Goal: Task Accomplishment & Management: Manage account settings

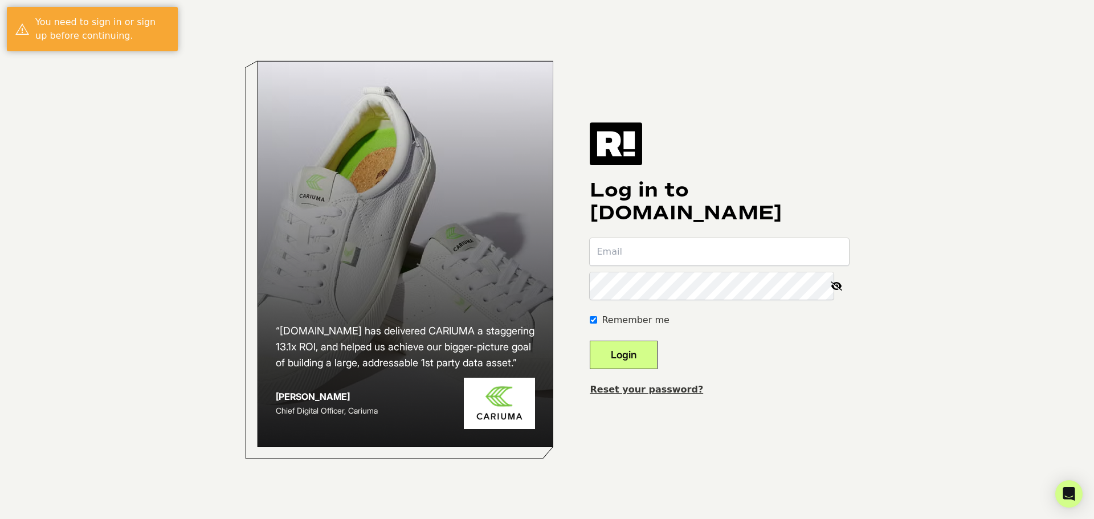
type input "[EMAIL_ADDRESS][DOMAIN_NAME]"
click at [634, 355] on button "Login" at bounding box center [624, 355] width 68 height 28
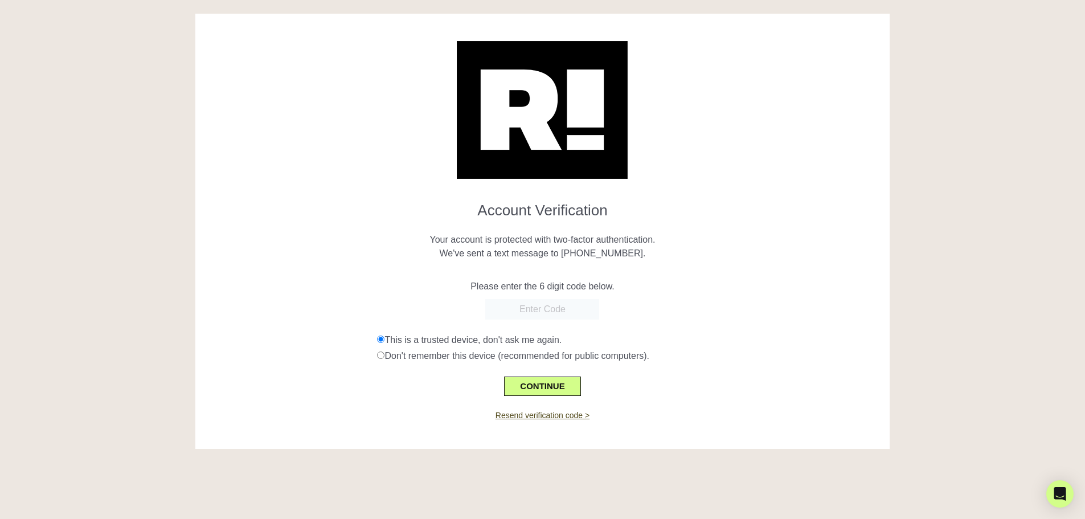
click at [550, 311] on input "text" at bounding box center [542, 309] width 114 height 21
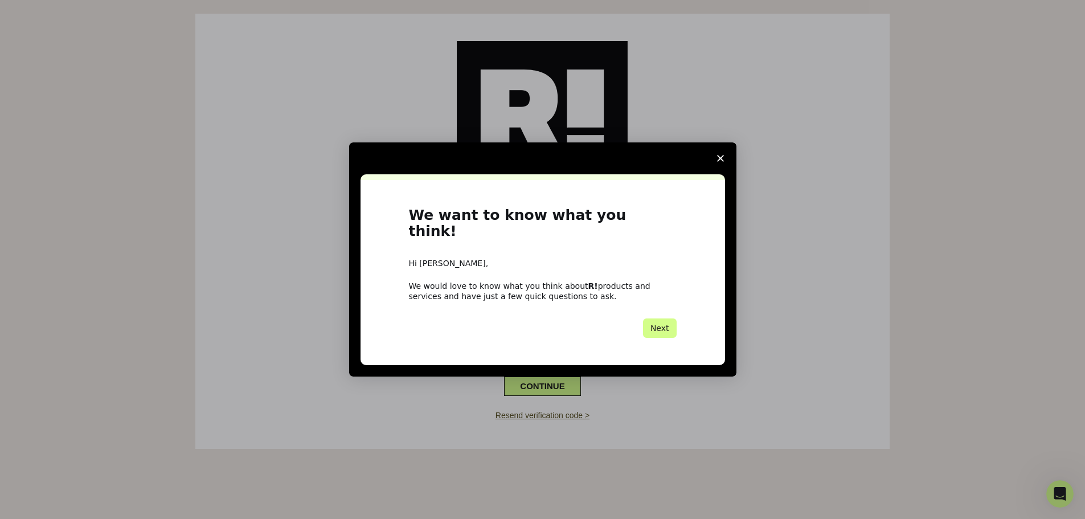
click at [718, 162] on polygon "Close survey" at bounding box center [720, 158] width 7 height 7
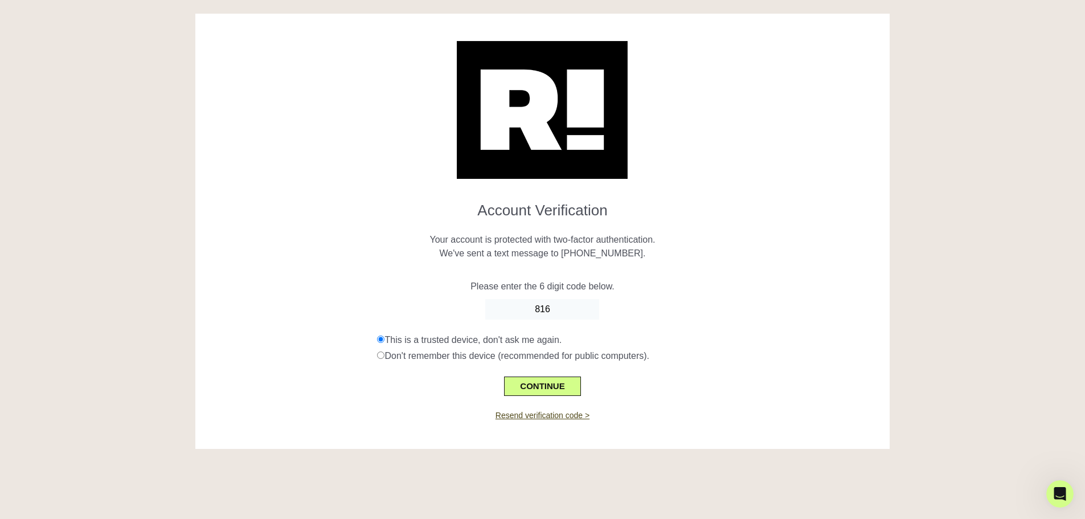
click at [582, 314] on input "816" at bounding box center [542, 309] width 114 height 21
type input "816895"
click at [529, 381] on button "CONTINUE" at bounding box center [542, 386] width 76 height 19
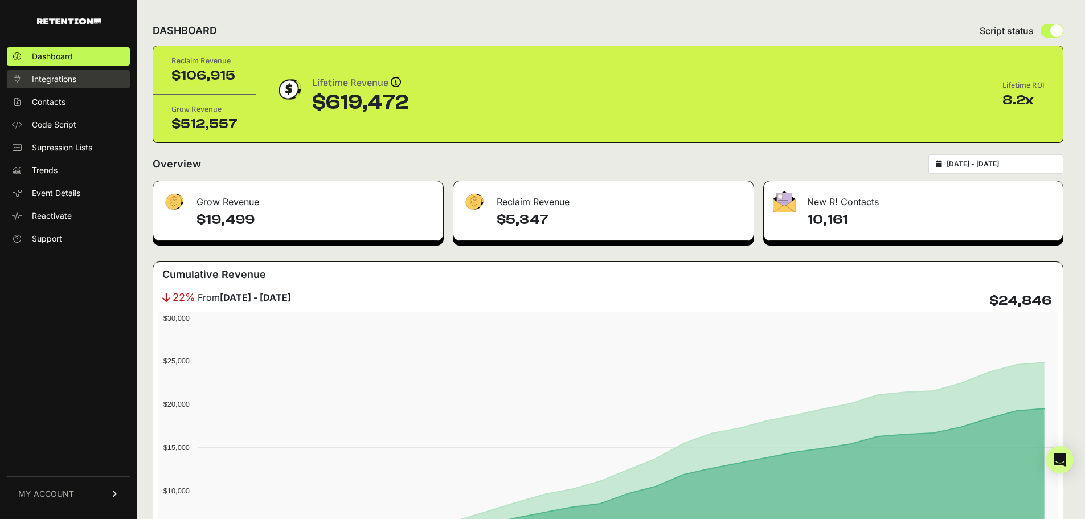
click at [56, 83] on span "Integrations" at bounding box center [54, 78] width 44 height 11
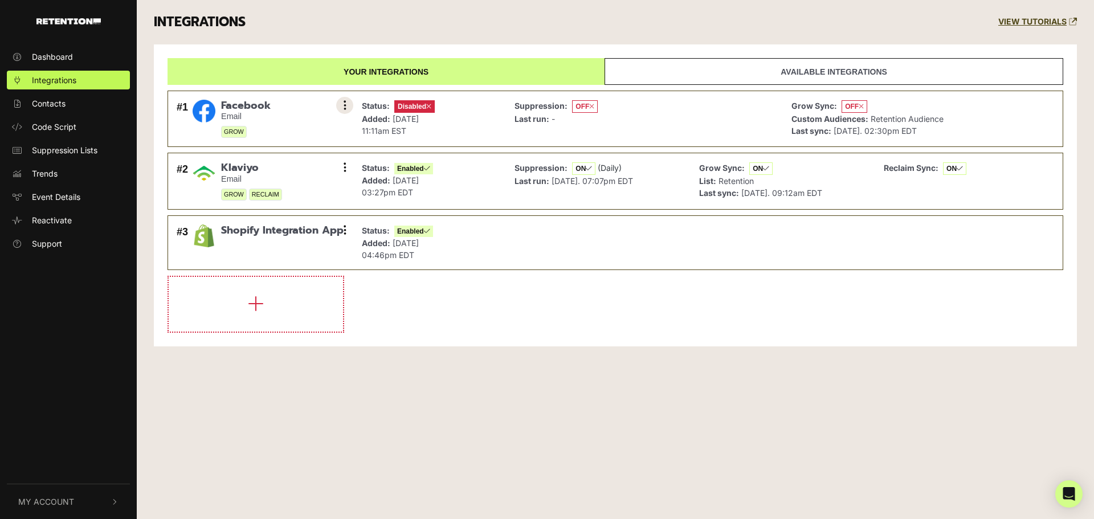
click at [345, 104] on icon at bounding box center [345, 105] width 3 height 11
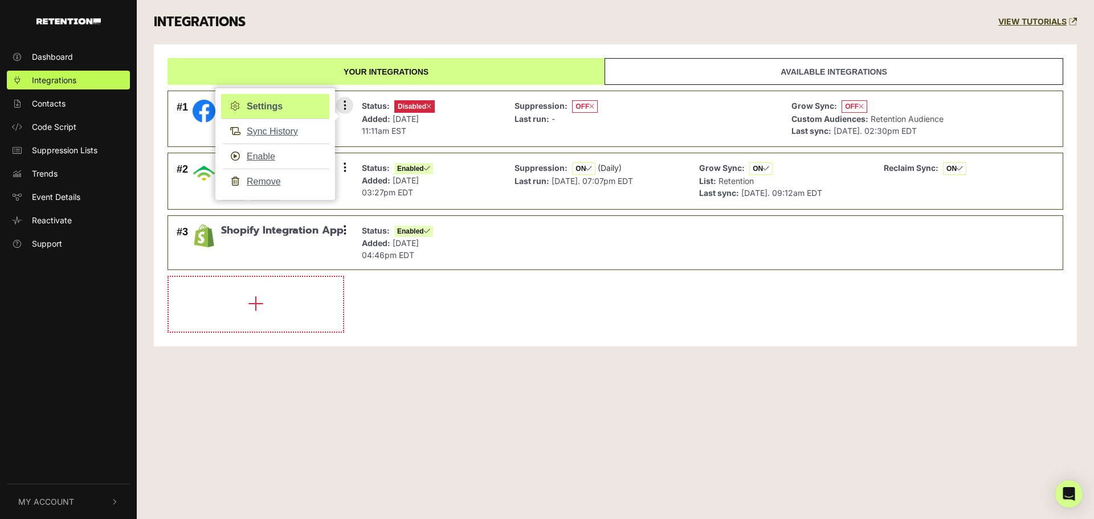
click at [286, 103] on link "Settings" at bounding box center [275, 106] width 108 height 25
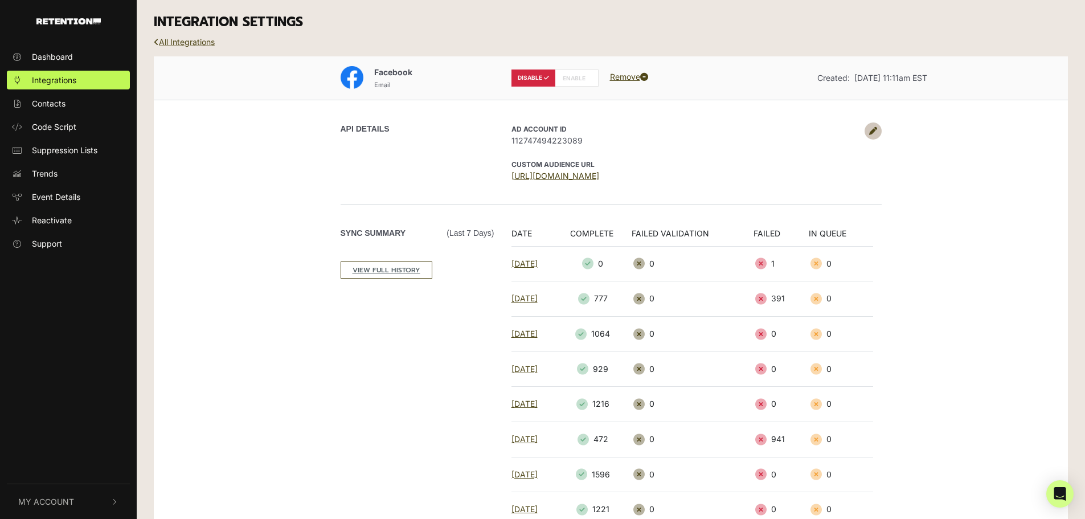
click at [867, 134] on link at bounding box center [873, 130] width 17 height 17
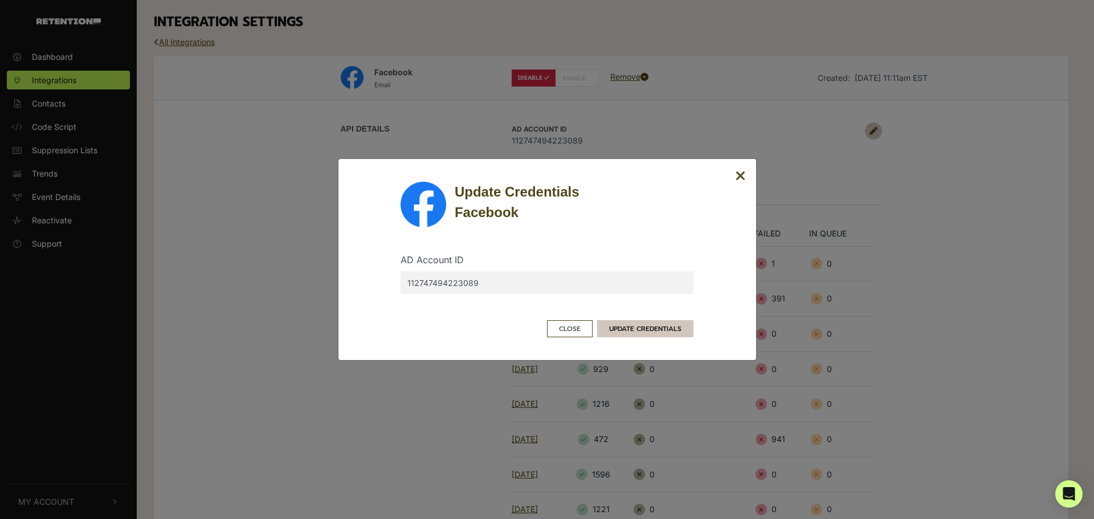
click at [620, 330] on button "UPDATE CREDENTIALS" at bounding box center [645, 328] width 96 height 17
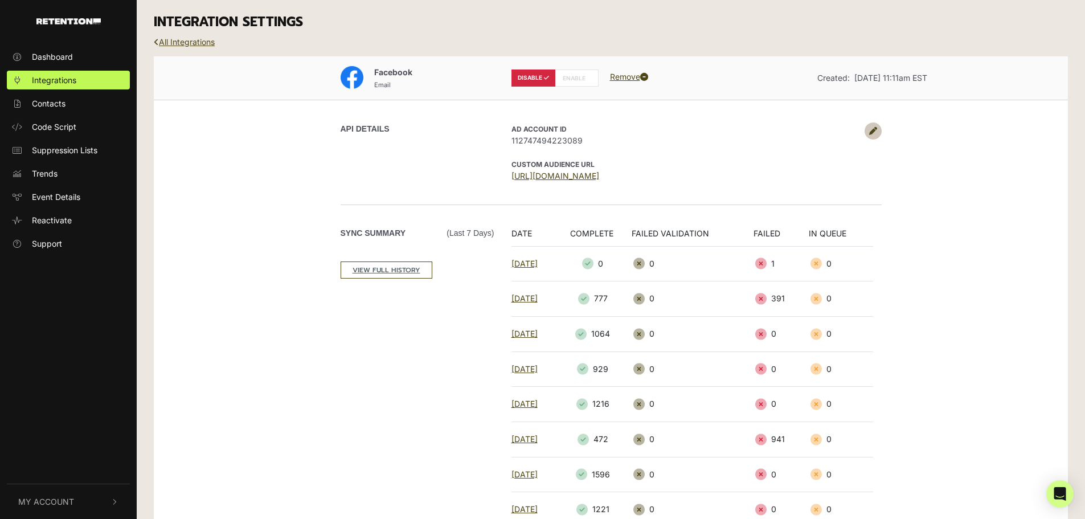
click at [873, 132] on icon at bounding box center [873, 131] width 8 height 8
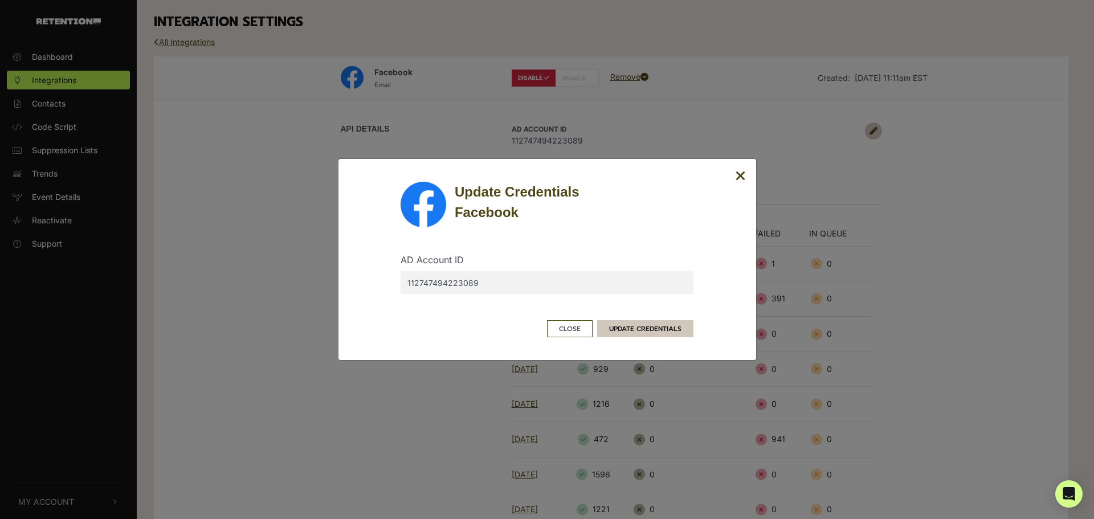
click at [626, 326] on button "UPDATE CREDENTIALS" at bounding box center [645, 328] width 96 height 17
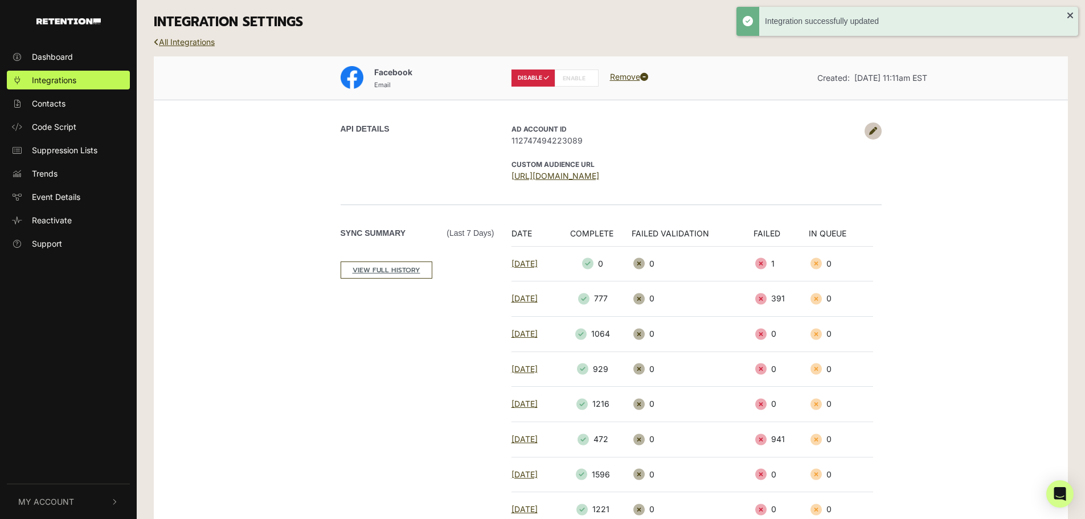
click at [574, 79] on label "ENABLE" at bounding box center [577, 78] width 44 height 17
radio input "false"
radio input "true"
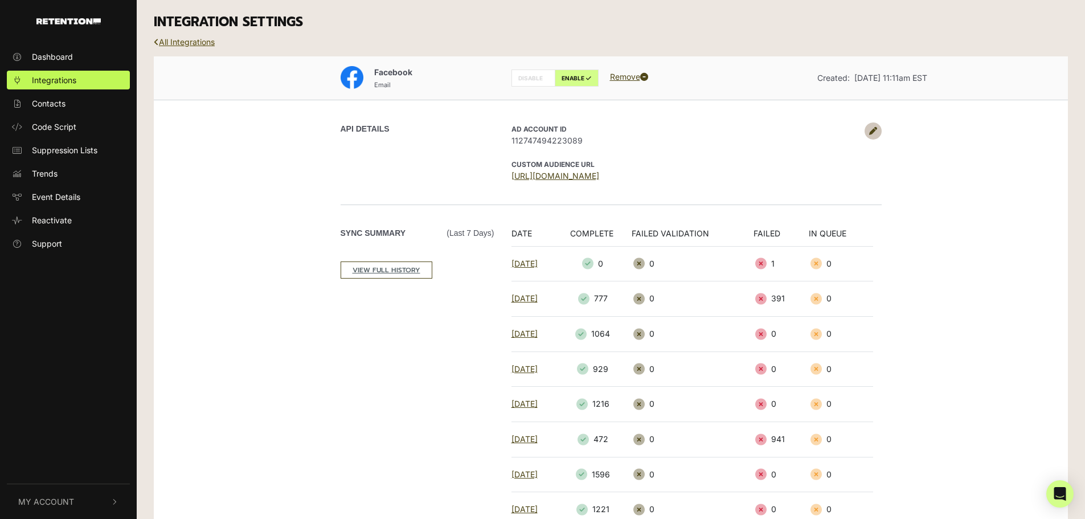
click at [187, 40] on link "All Integrations" at bounding box center [184, 42] width 61 height 10
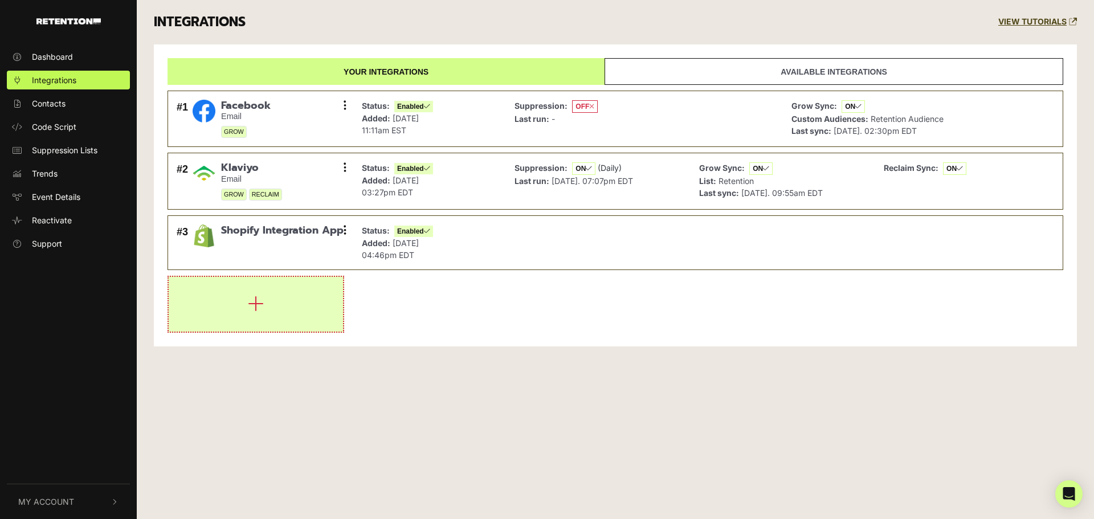
click at [240, 316] on button "button" at bounding box center [256, 304] width 174 height 55
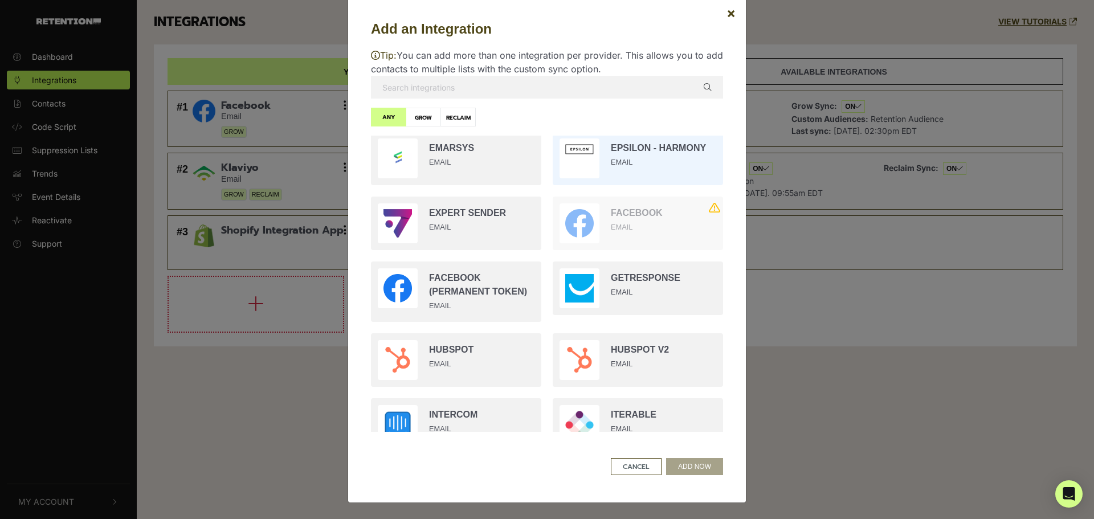
scroll to position [684, 0]
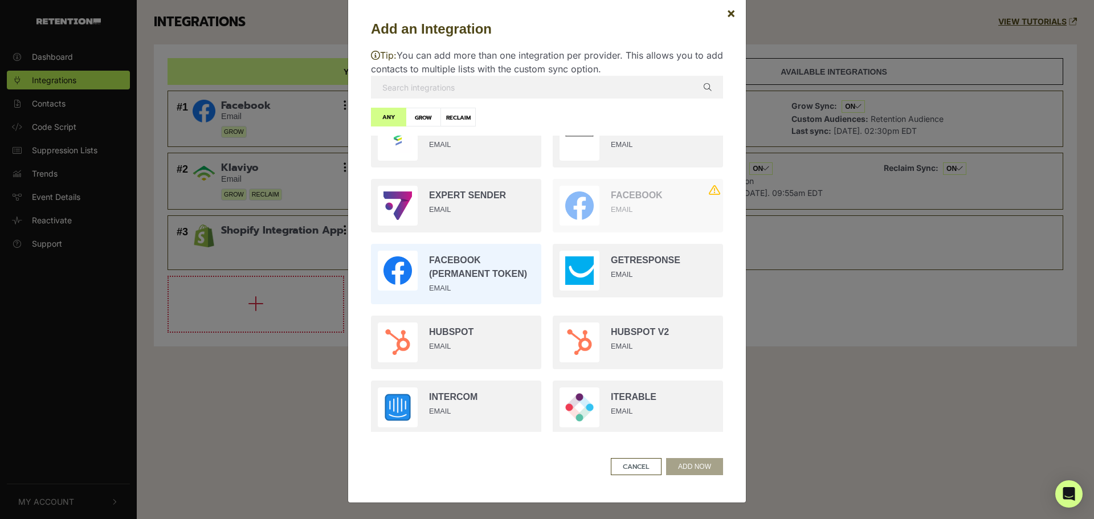
click at [455, 272] on input "radio" at bounding box center [456, 274] width 182 height 72
radio input "true"
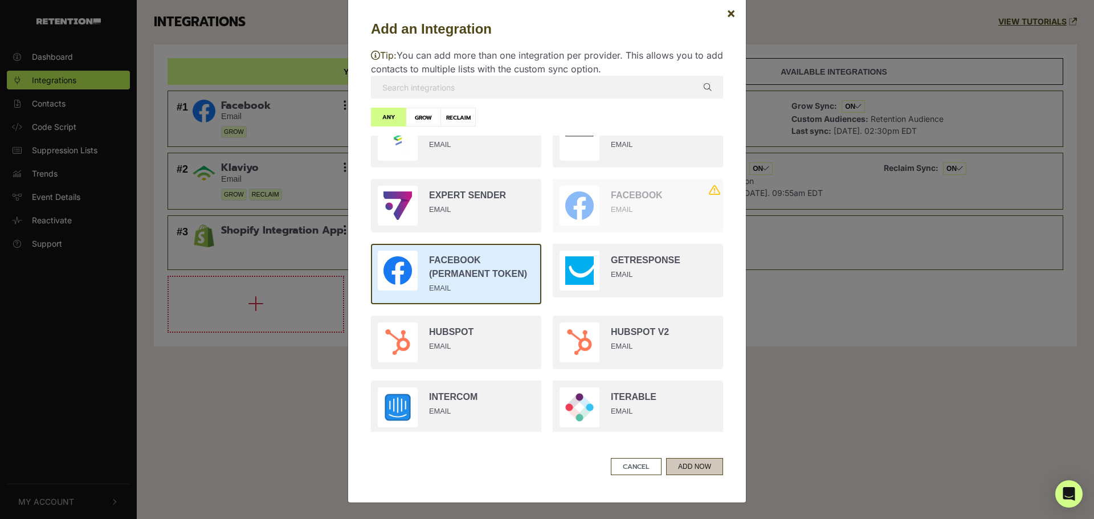
click at [685, 471] on button "ADD NOW" at bounding box center [694, 466] width 57 height 17
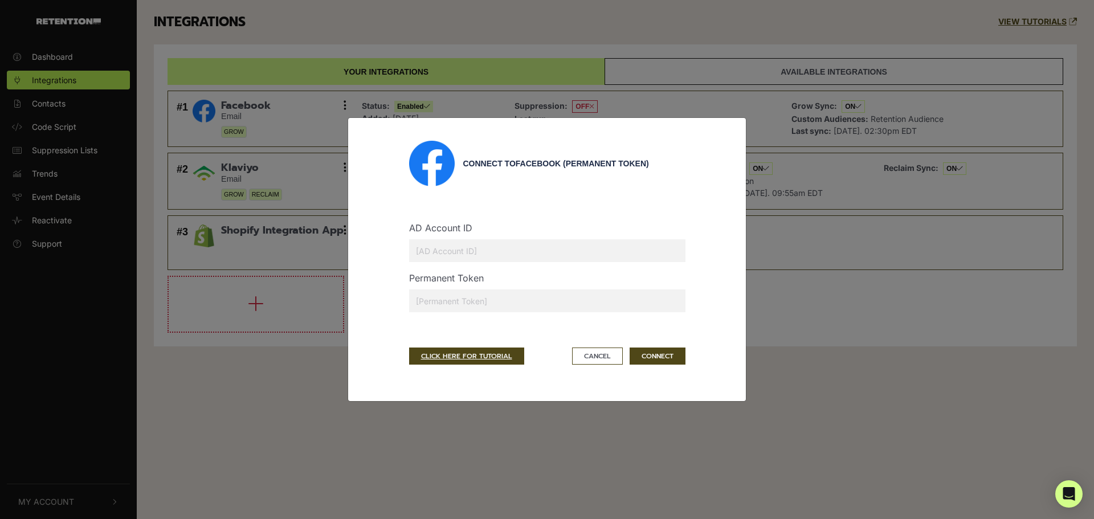
scroll to position [0, 0]
click at [472, 309] on input "text" at bounding box center [547, 300] width 276 height 23
paste input "EAAK9iWtVvbgBPYN4qBjy8Xt0ZCJC3H1k6Jv2w6ymC9mis2ZCPP4yLM7qsxJwYR0NgW77Bt1e25c1uC…"
type input "EAAK9iWtVvbgBPYN4qBjy8Xt0ZCJC3H1k6Jv2w6ymC9mis2ZCPP4yLM7qsxJwYR0NgW77Bt1e25c1uC…"
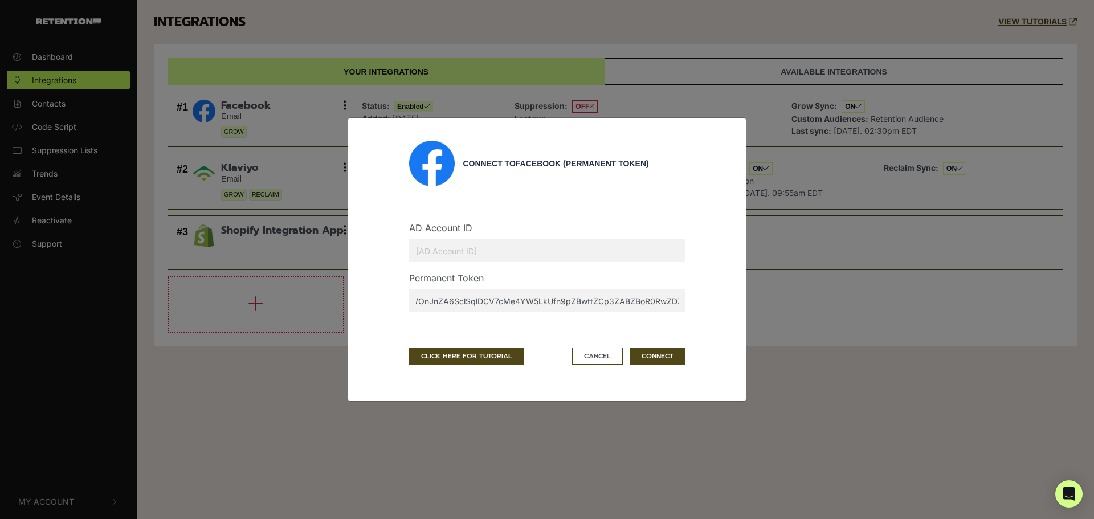
scroll to position [0, 0]
click at [428, 255] on input "text" at bounding box center [547, 250] width 276 height 23
paste input "112747494223089"
type input "112747494223089"
click at [643, 353] on button "CONNECT" at bounding box center [658, 356] width 56 height 17
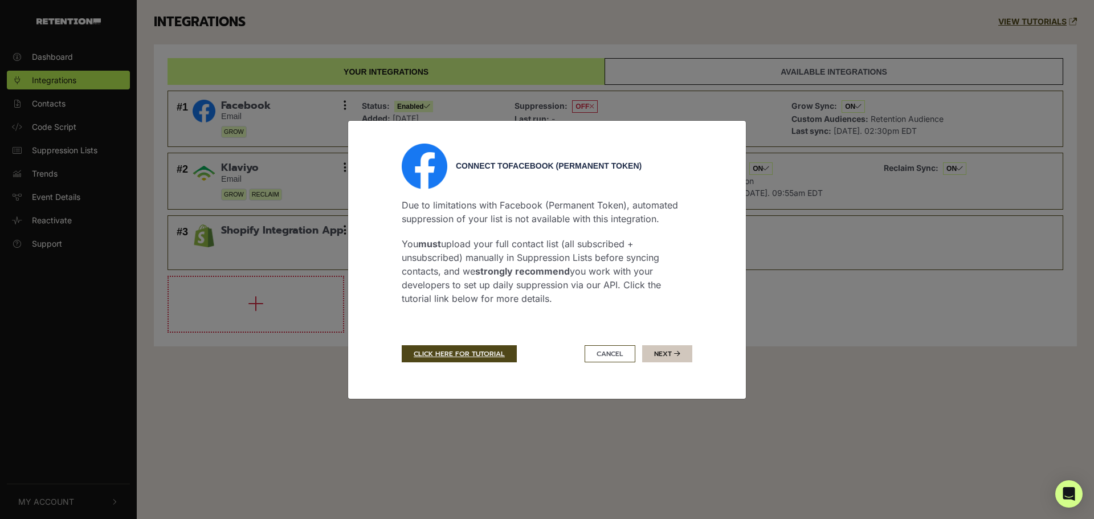
click at [660, 353] on button "Next" at bounding box center [667, 353] width 50 height 17
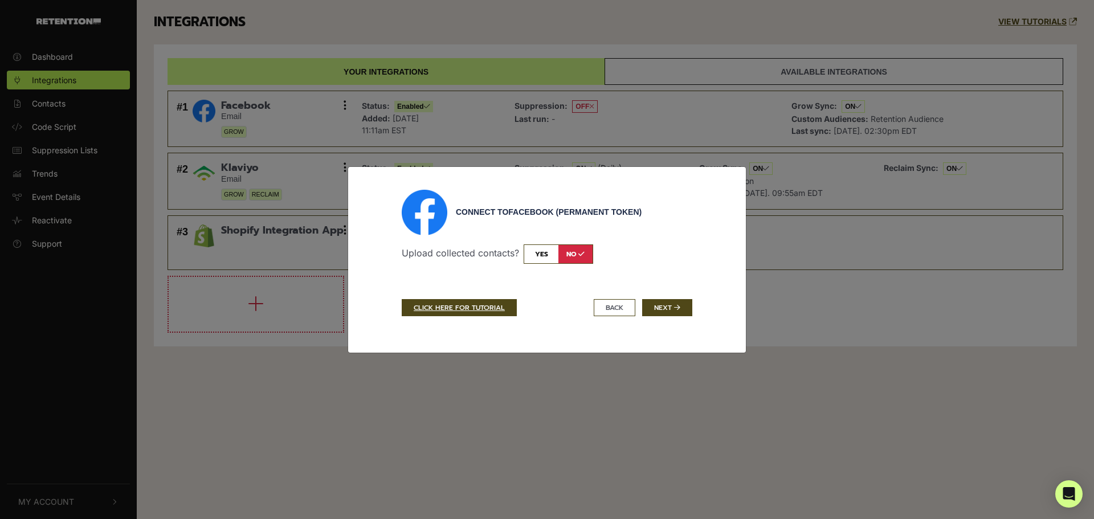
click at [541, 254] on input "checkbox" at bounding box center [559, 253] width 70 height 19
checkbox input "true"
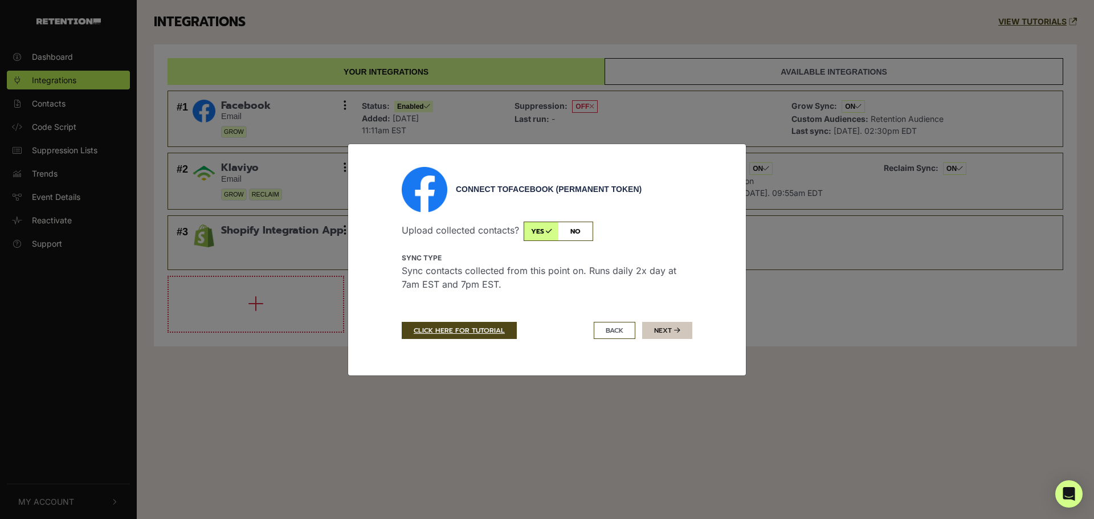
click at [672, 330] on button "Next" at bounding box center [667, 330] width 50 height 17
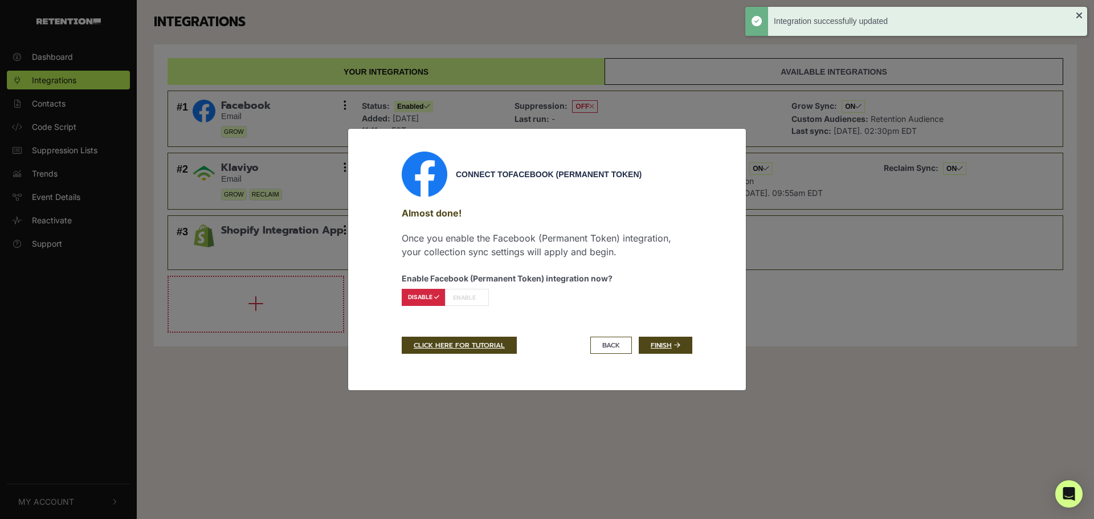
click at [459, 294] on label "ENABLE" at bounding box center [467, 297] width 44 height 17
click at [655, 345] on link "Finish" at bounding box center [666, 345] width 54 height 17
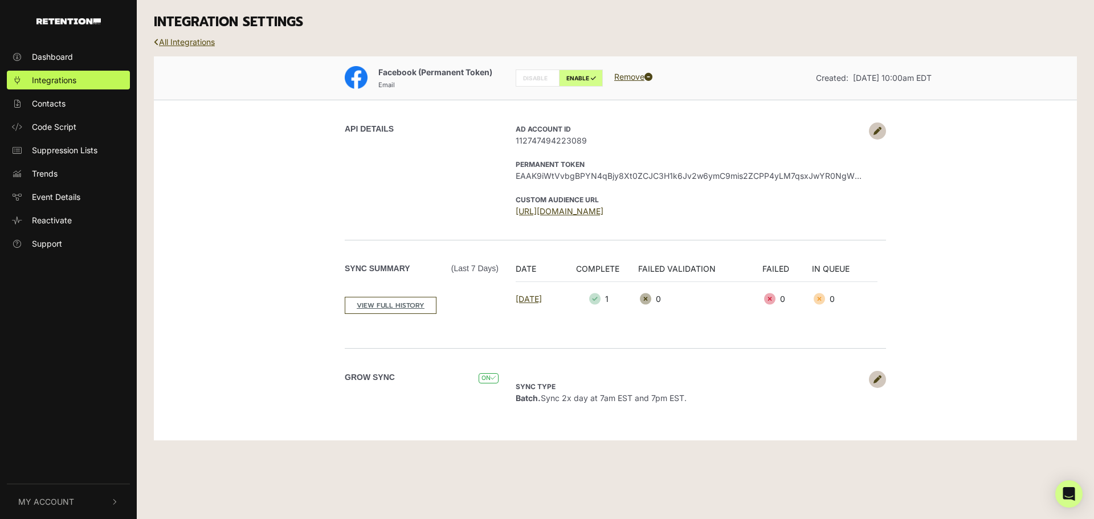
click at [187, 42] on link "All Integrations" at bounding box center [184, 42] width 61 height 10
